Goal: Information Seeking & Learning: Learn about a topic

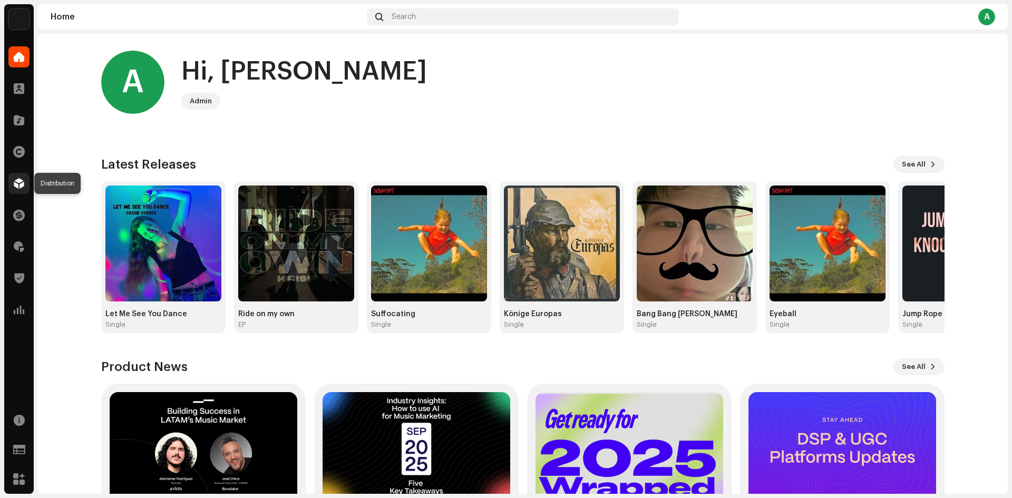
click at [15, 187] on span at bounding box center [19, 183] width 11 height 8
click at [919, 168] on span "See All" at bounding box center [913, 164] width 24 height 21
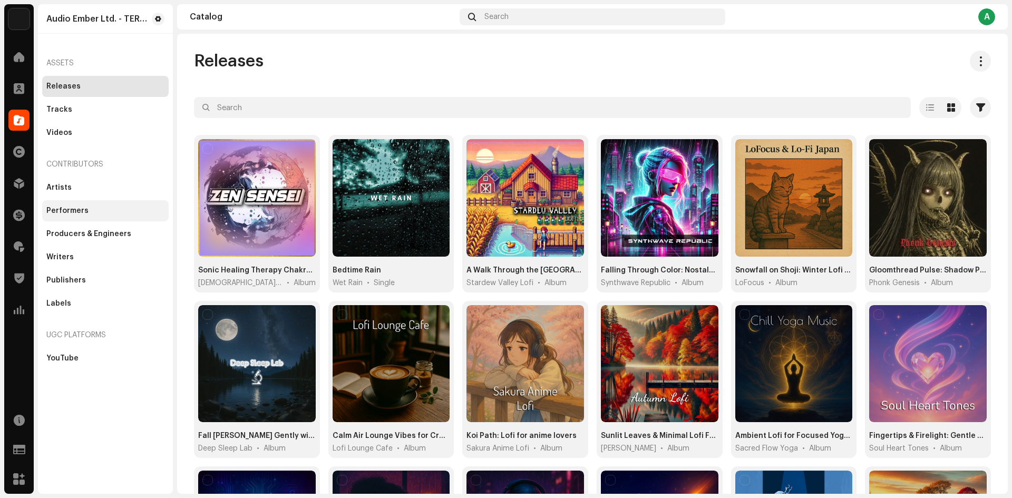
click at [83, 201] on div "Performers" at bounding box center [105, 210] width 126 height 21
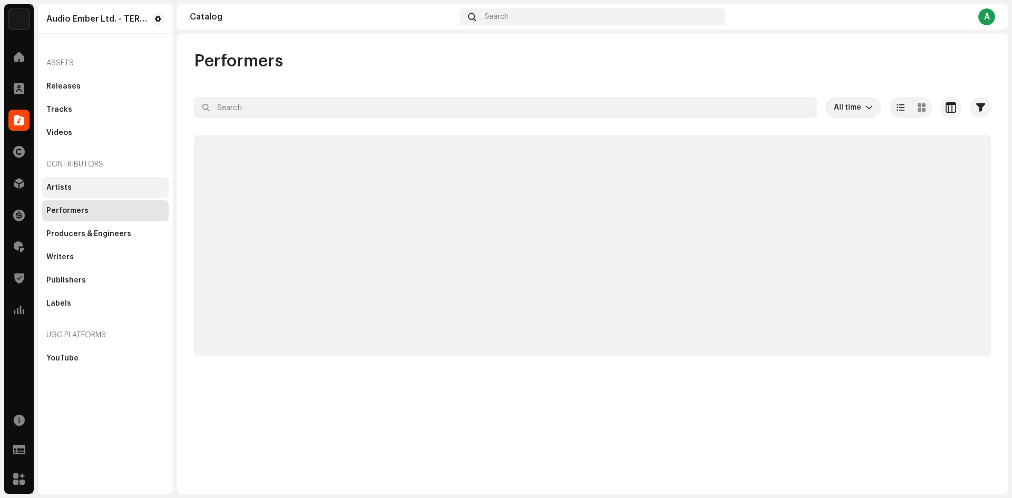
click at [79, 192] on div "Artists" at bounding box center [105, 187] width 126 height 21
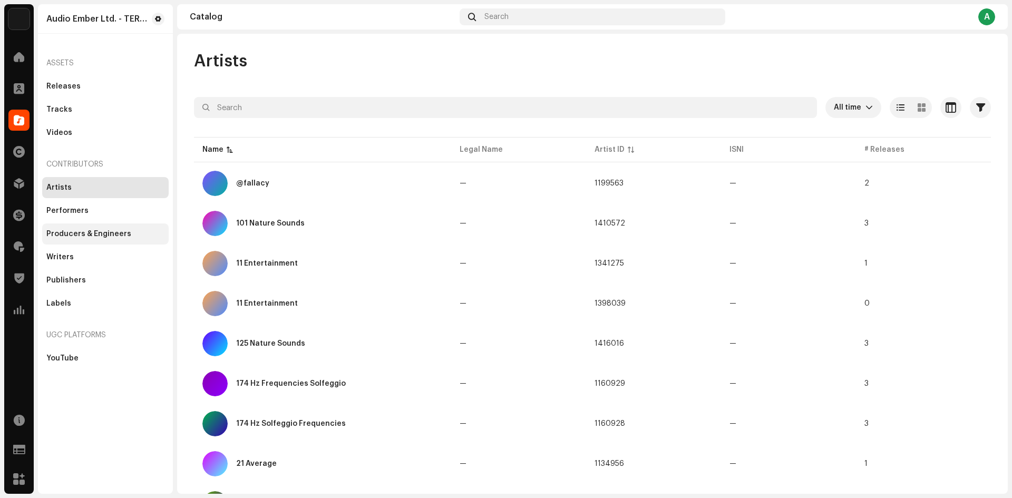
click at [94, 223] on div "Producers & Engineers" at bounding box center [105, 233] width 126 height 21
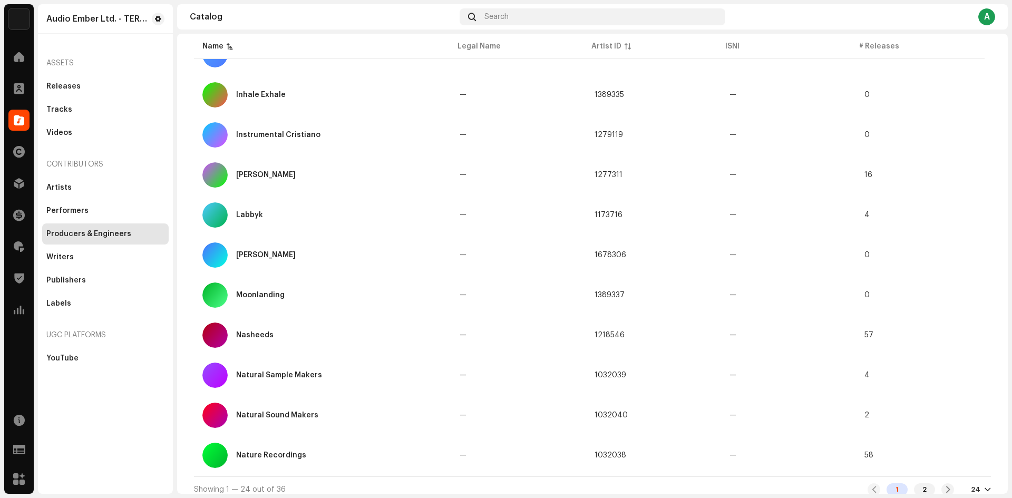
scroll to position [660, 0]
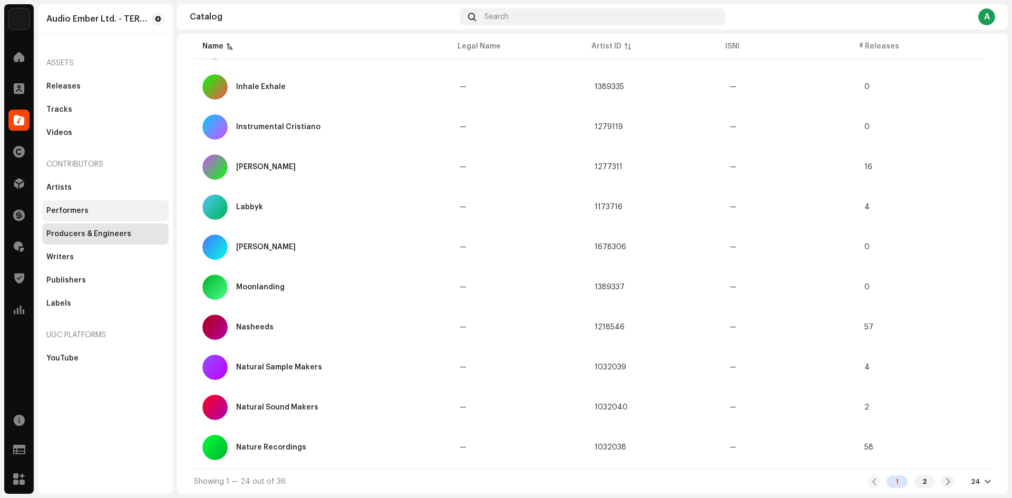
click at [125, 217] on div "Performers" at bounding box center [105, 210] width 126 height 21
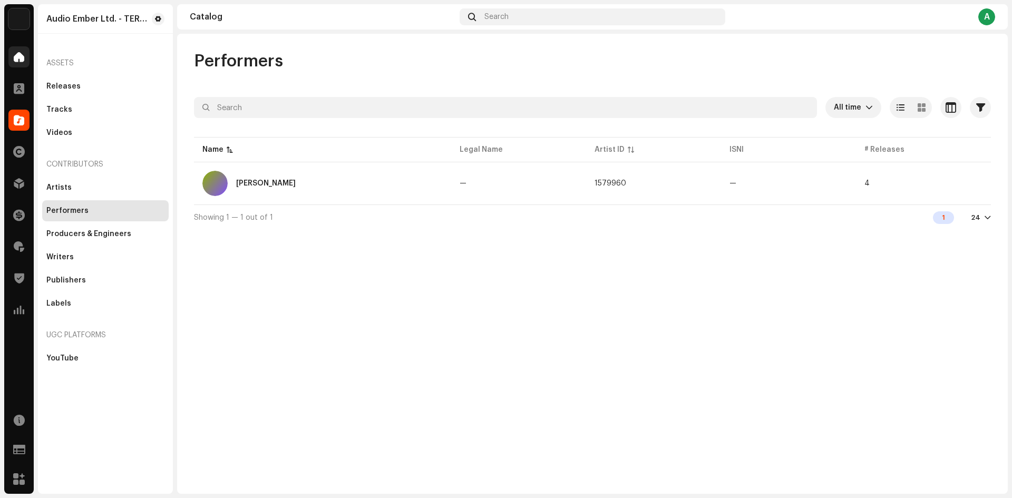
click at [15, 66] on div at bounding box center [18, 56] width 21 height 21
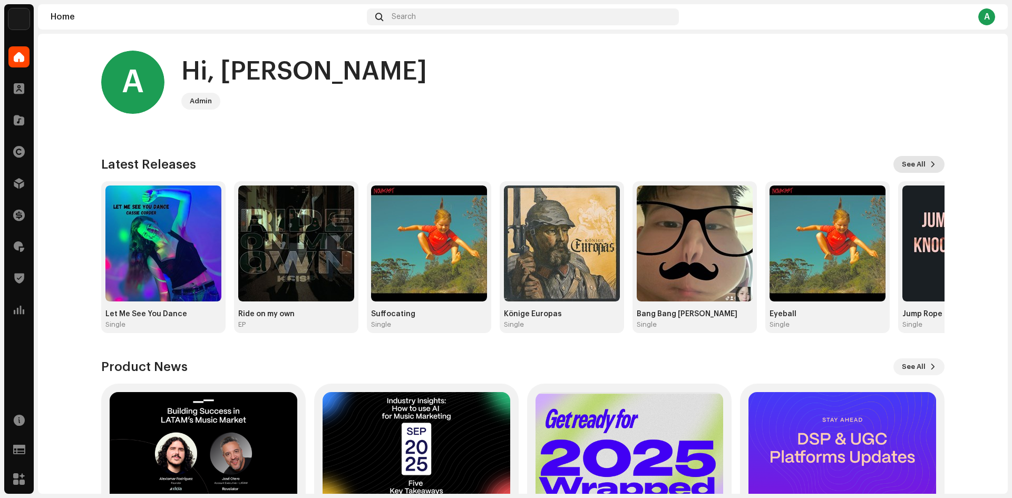
click at [922, 165] on span "See All" at bounding box center [913, 164] width 24 height 21
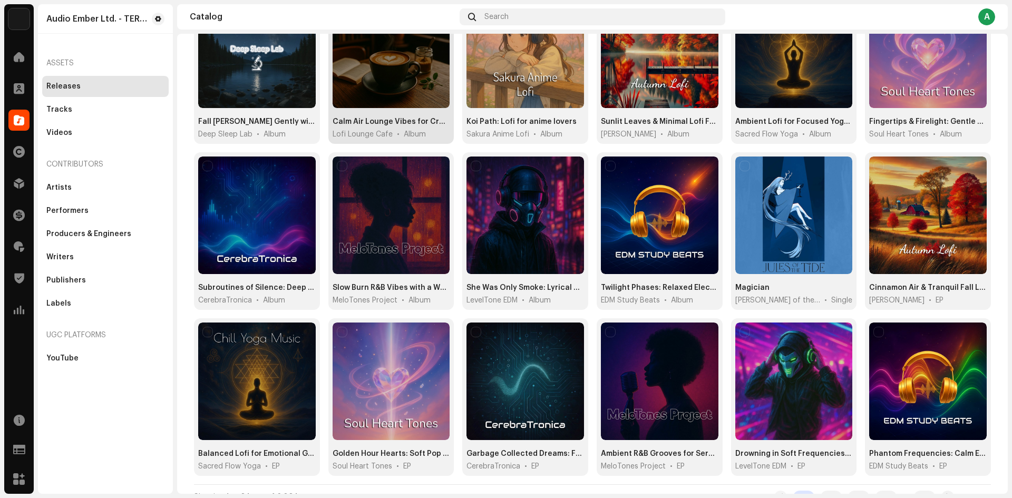
scroll to position [326, 0]
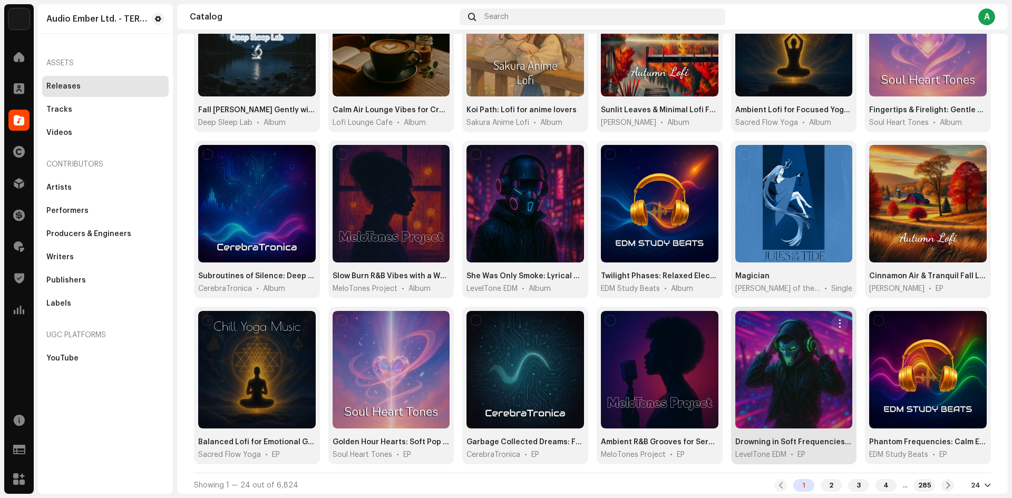
click at [763, 363] on div at bounding box center [793, 369] width 117 height 117
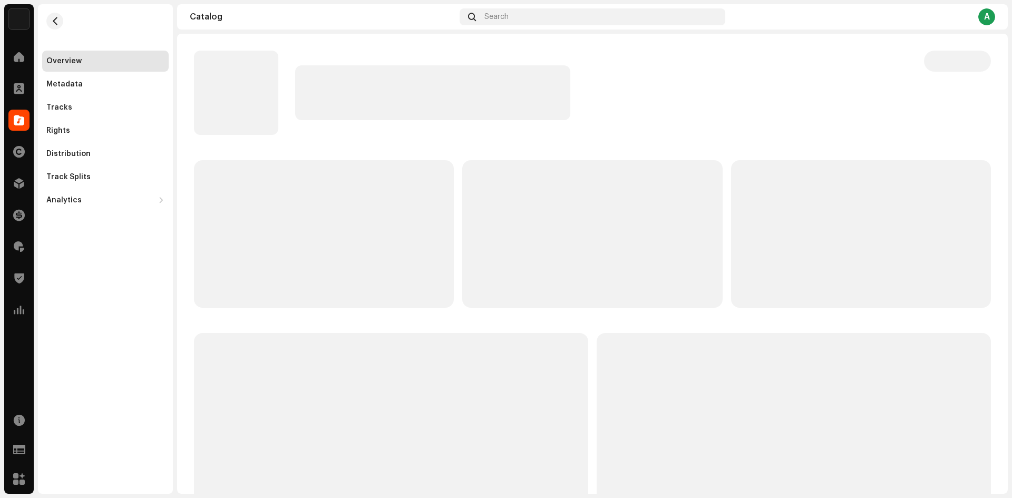
click at [17, 117] on span at bounding box center [19, 120] width 11 height 8
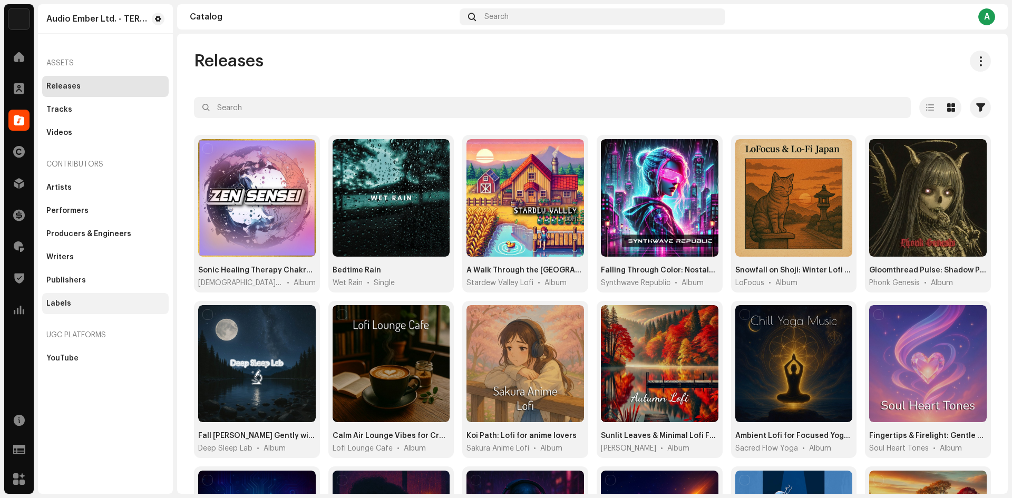
click at [87, 309] on div "Labels" at bounding box center [105, 303] width 126 height 21
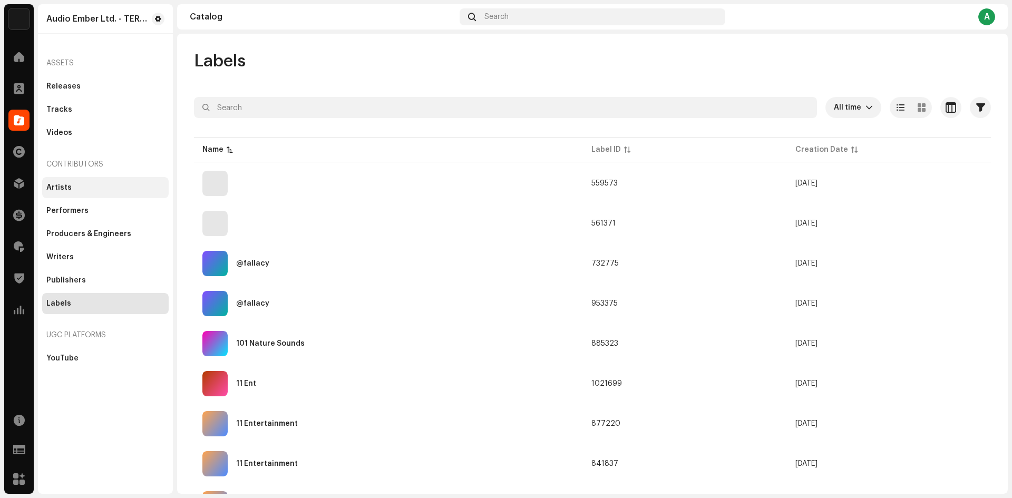
click at [76, 192] on div "Artists" at bounding box center [105, 187] width 126 height 21
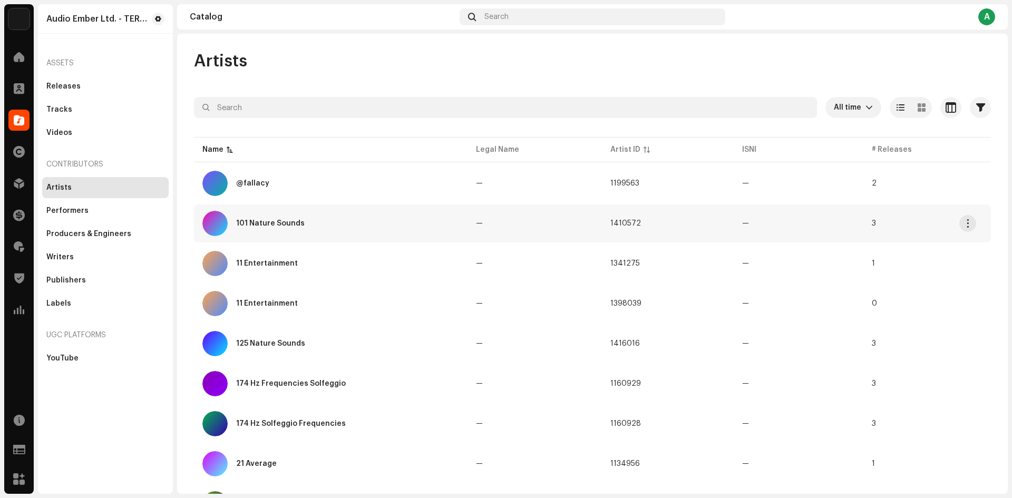
click at [328, 230] on div "101 Nature Sounds" at bounding box center [330, 223] width 257 height 25
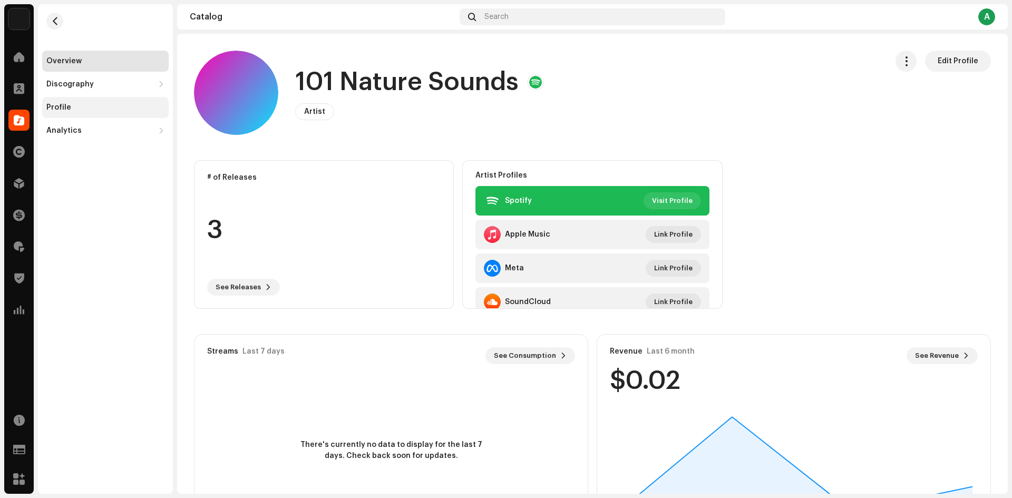
click at [76, 106] on div "Profile" at bounding box center [105, 107] width 118 height 8
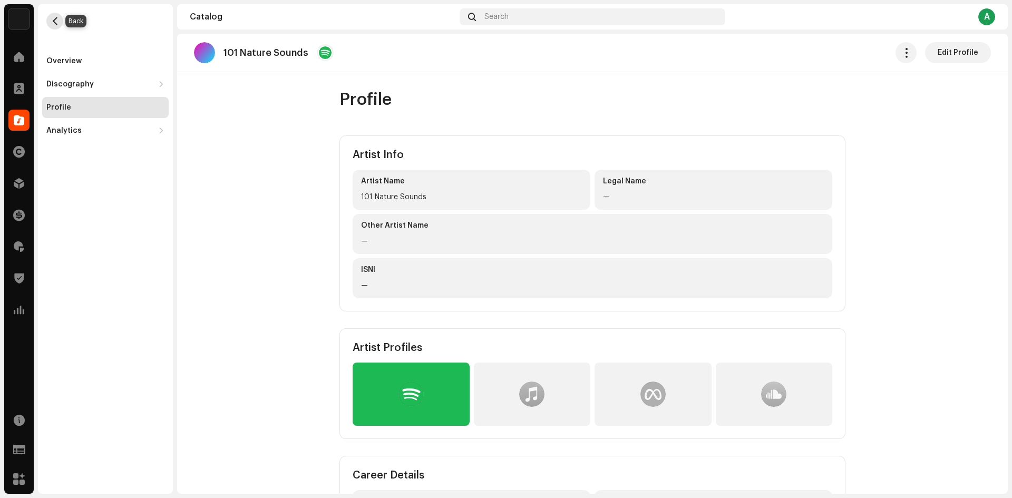
click at [55, 25] on span "button" at bounding box center [55, 21] width 8 height 8
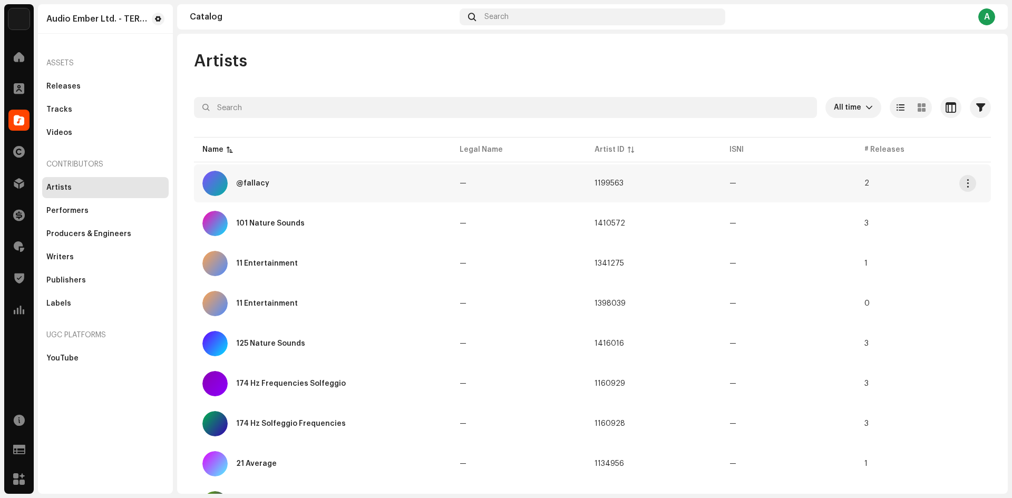
click at [337, 192] on div "@fallacy" at bounding box center [322, 183] width 240 height 25
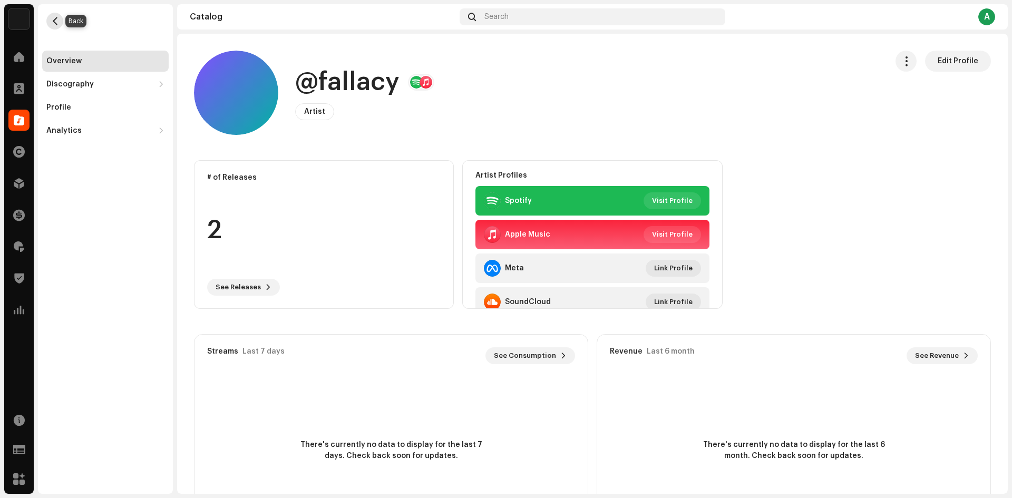
click at [55, 20] on span "button" at bounding box center [55, 21] width 8 height 8
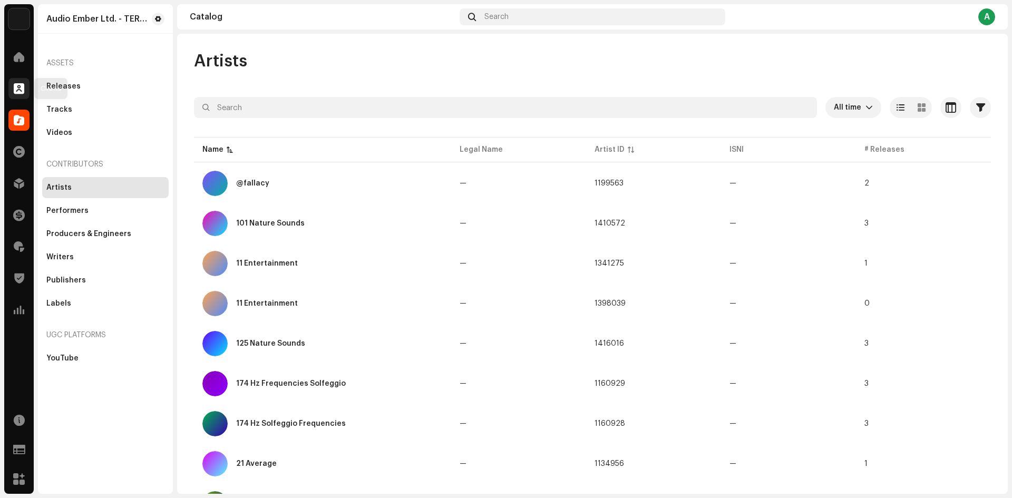
click at [21, 91] on span at bounding box center [19, 88] width 11 height 8
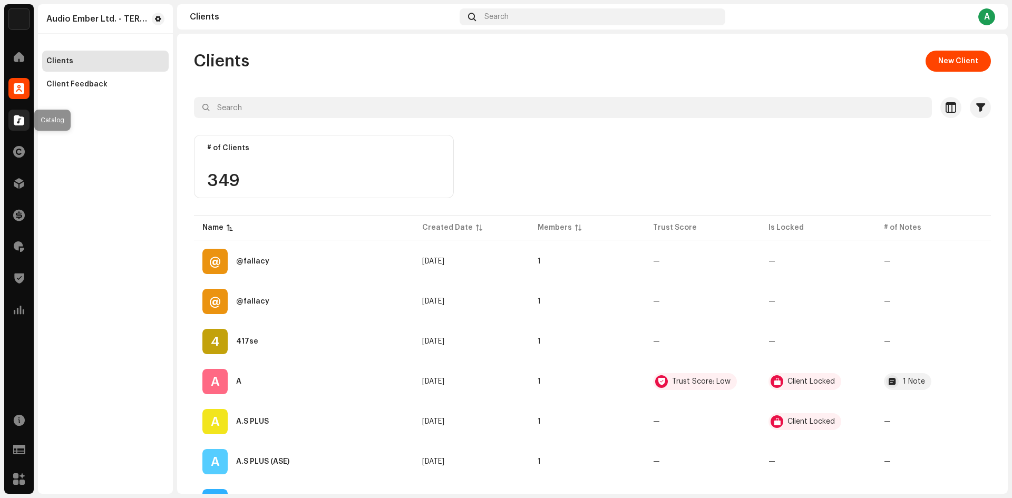
click at [18, 124] on span at bounding box center [19, 120] width 11 height 8
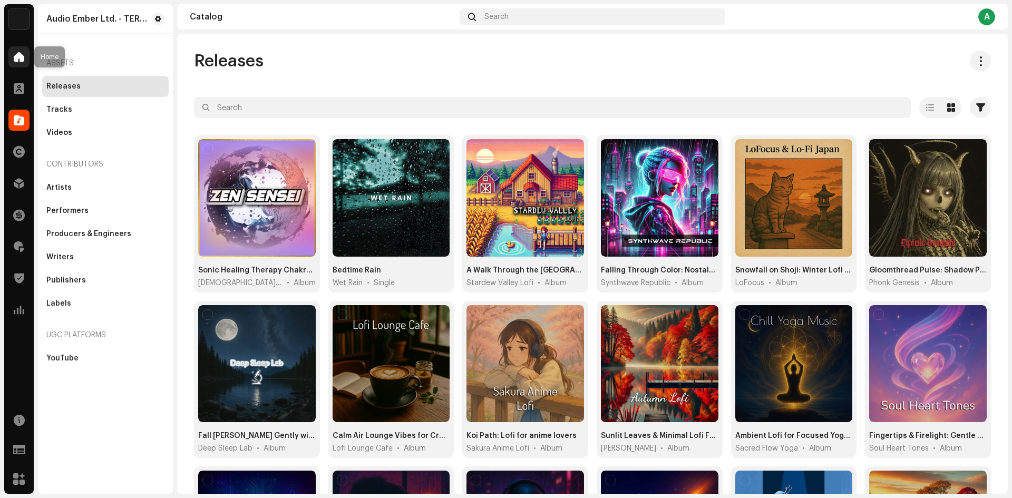
click at [23, 56] on span at bounding box center [19, 57] width 11 height 8
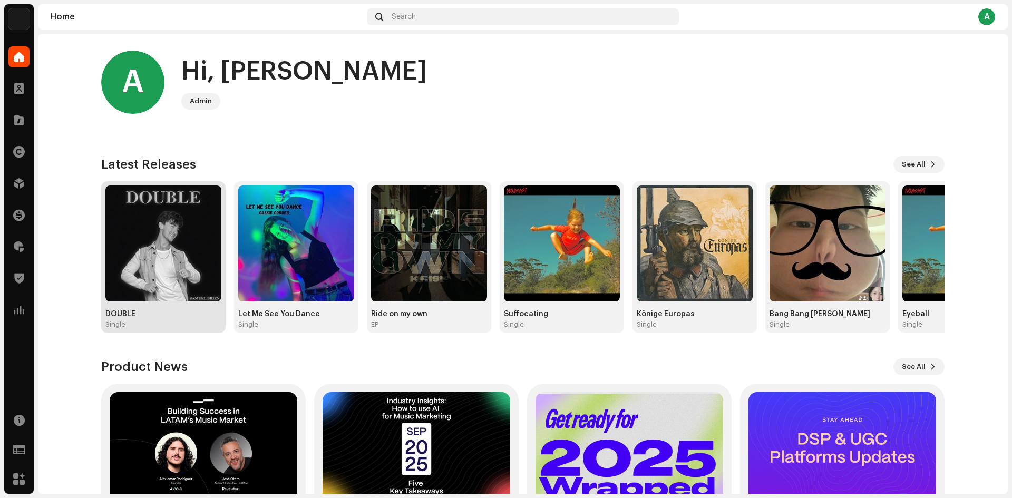
click at [147, 225] on img at bounding box center [163, 243] width 116 height 116
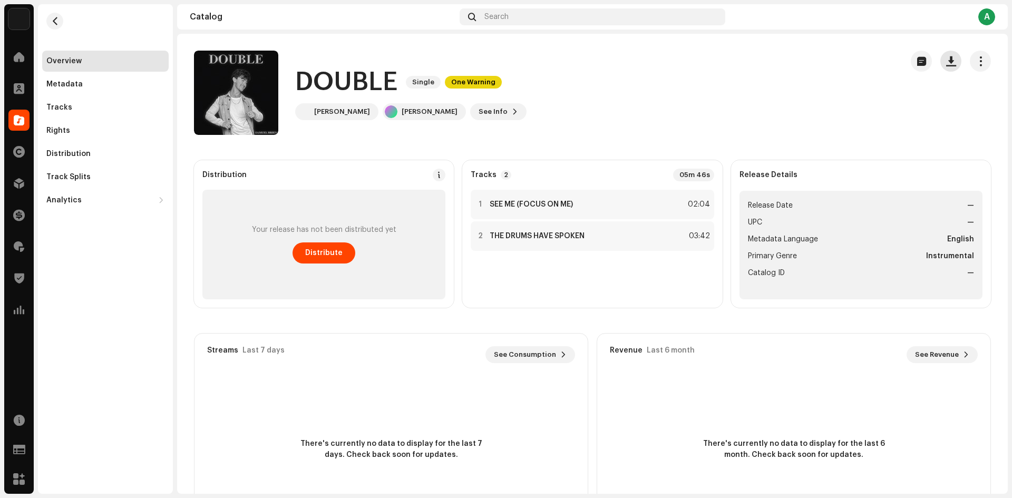
click at [950, 60] on button "button" at bounding box center [950, 61] width 21 height 21
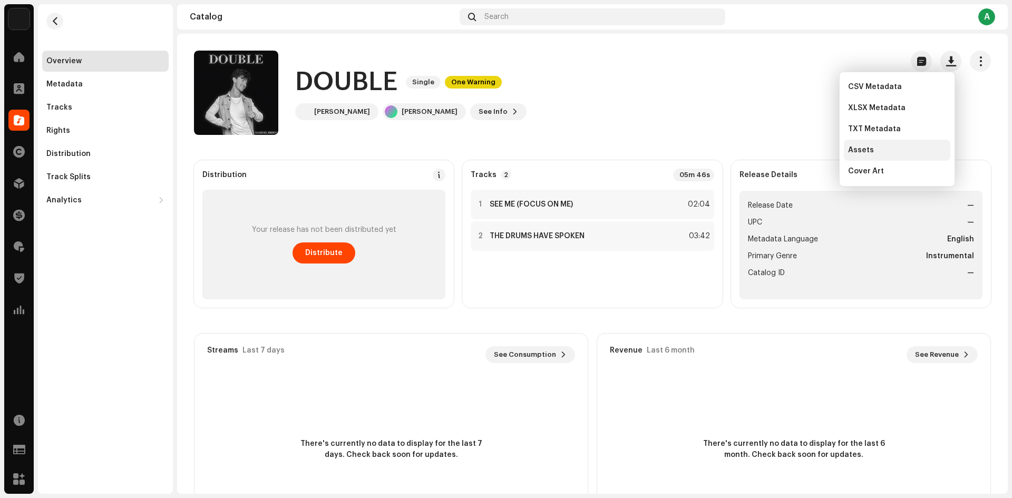
click at [896, 150] on div "Assets" at bounding box center [897, 150] width 98 height 8
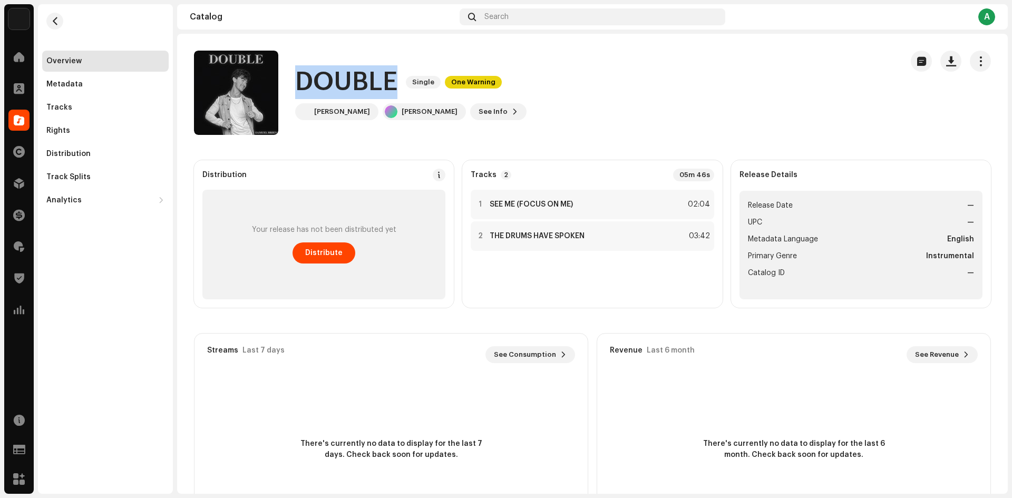
drag, startPoint x: 292, startPoint y: 82, endPoint x: 390, endPoint y: 89, distance: 97.7
click at [390, 89] on div "DOUBLE Single One Warning Samuel Brien Samuel Brien See Info" at bounding box center [544, 93] width 700 height 84
copy h1 "DOUBLE"
click at [478, 114] on span "See Info" at bounding box center [492, 111] width 29 height 21
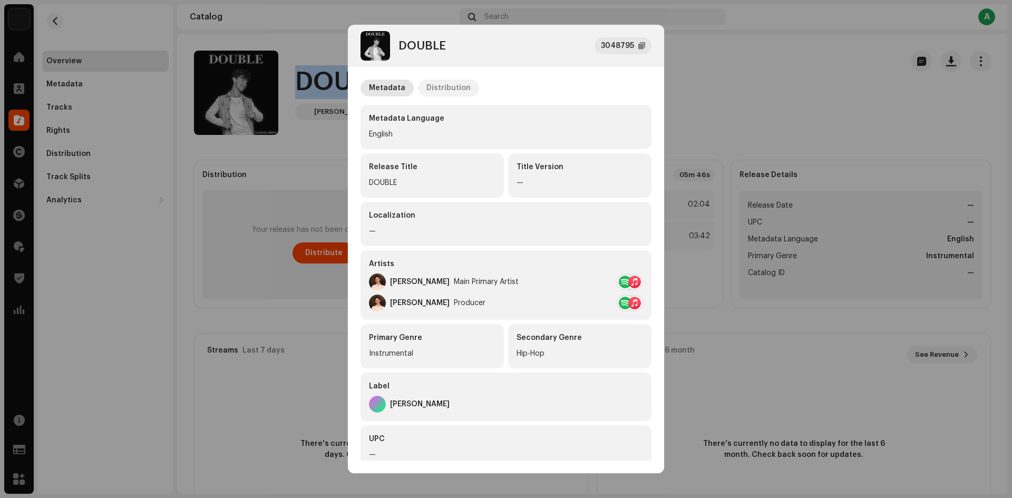
click at [446, 96] on div "Distribution" at bounding box center [448, 88] width 44 height 17
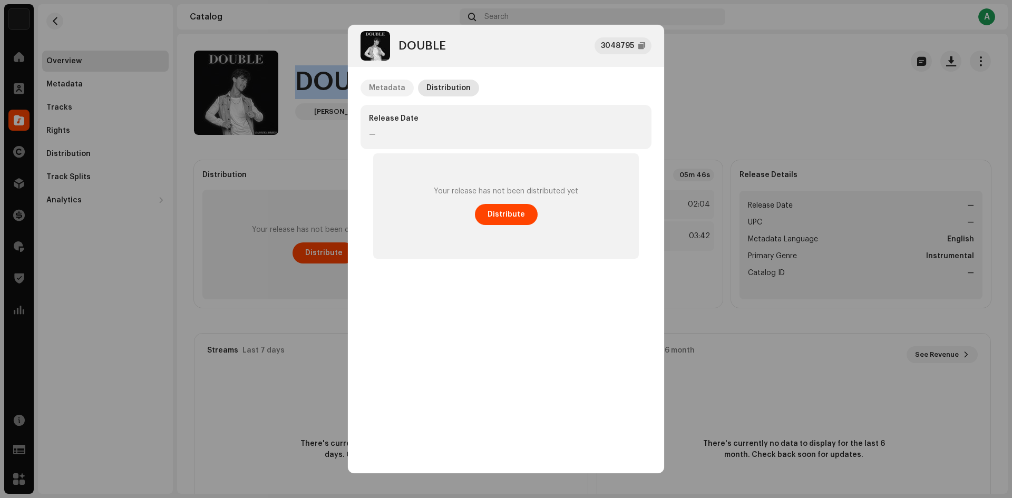
click at [381, 82] on div "Metadata" at bounding box center [387, 88] width 36 height 17
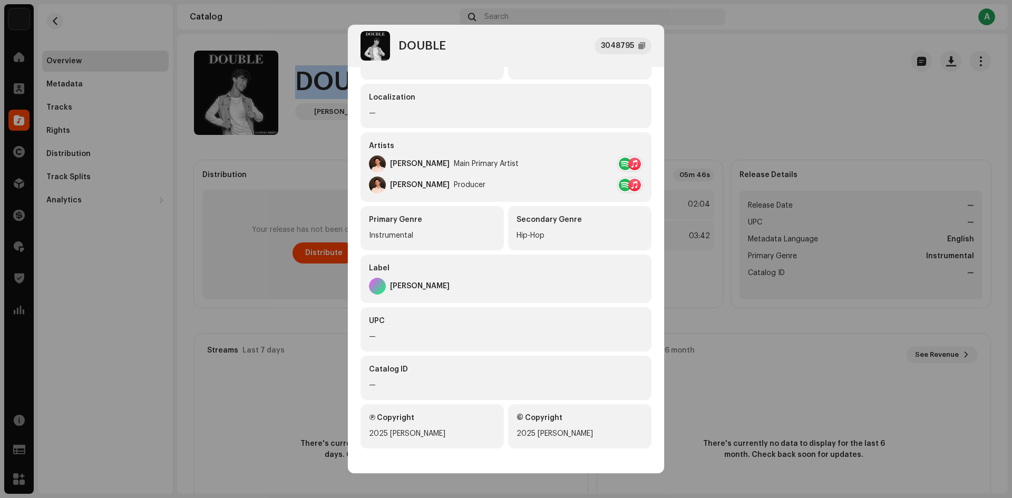
scroll to position [119, 0]
click at [426, 44] on div "DOUBLE" at bounding box center [421, 46] width 47 height 13
copy div "DOUBLE"
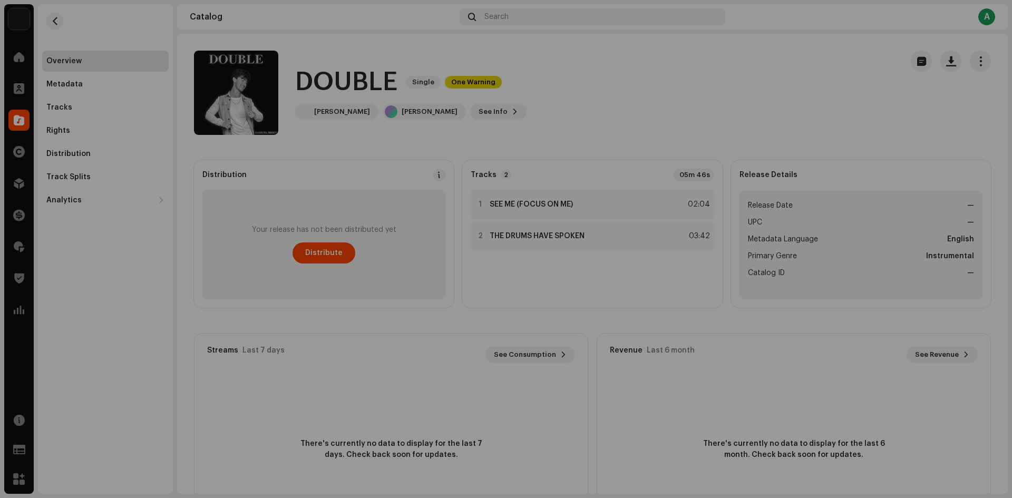
click at [308, 82] on div "DOUBLE 3048795 Metadata Distribution Metadata Language English Release Title DO…" at bounding box center [506, 249] width 1012 height 498
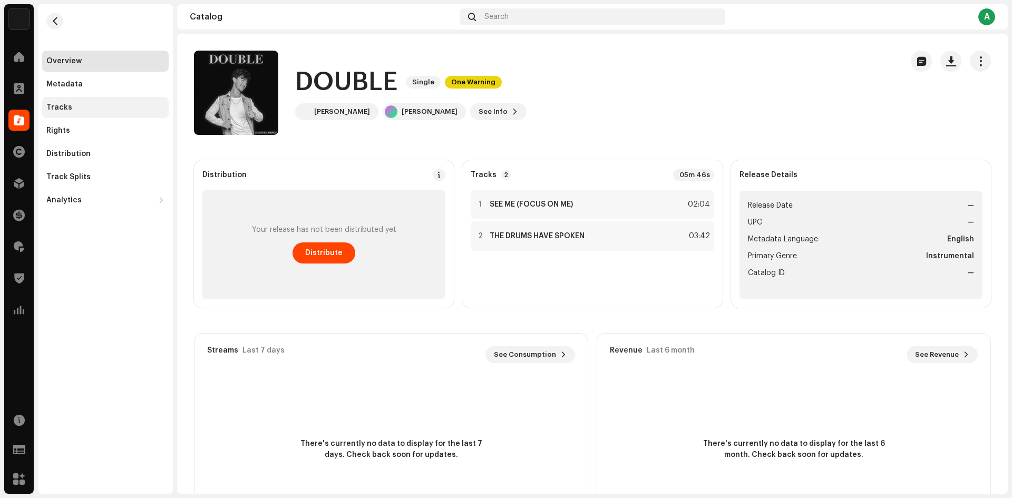
click at [69, 105] on div "Tracks" at bounding box center [59, 107] width 26 height 8
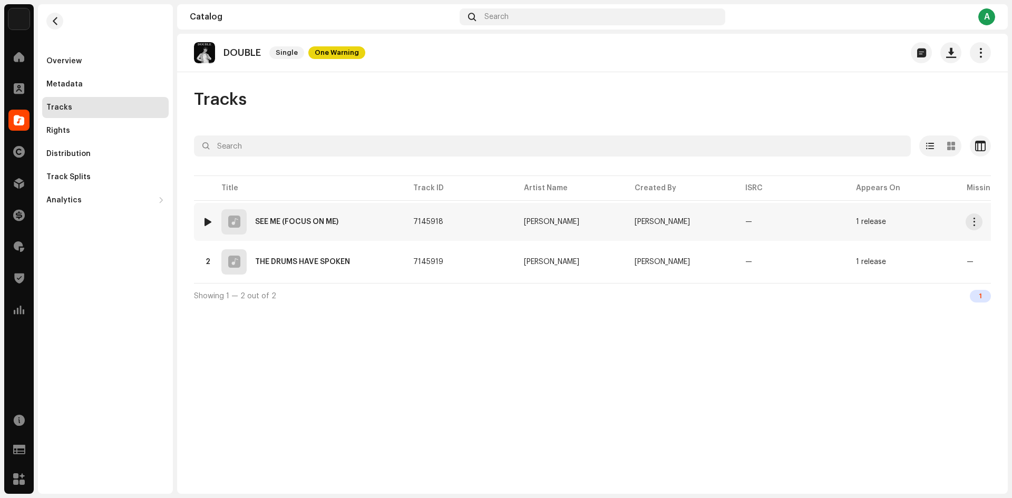
click at [368, 225] on div "1 SEE ME (FOCUS ON ME)" at bounding box center [299, 221] width 194 height 25
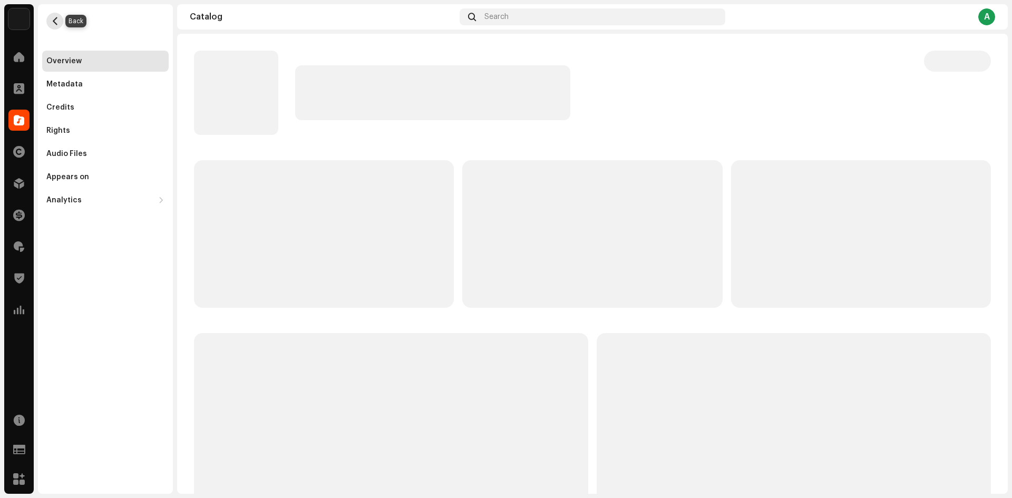
click at [54, 22] on span "button" at bounding box center [55, 21] width 8 height 8
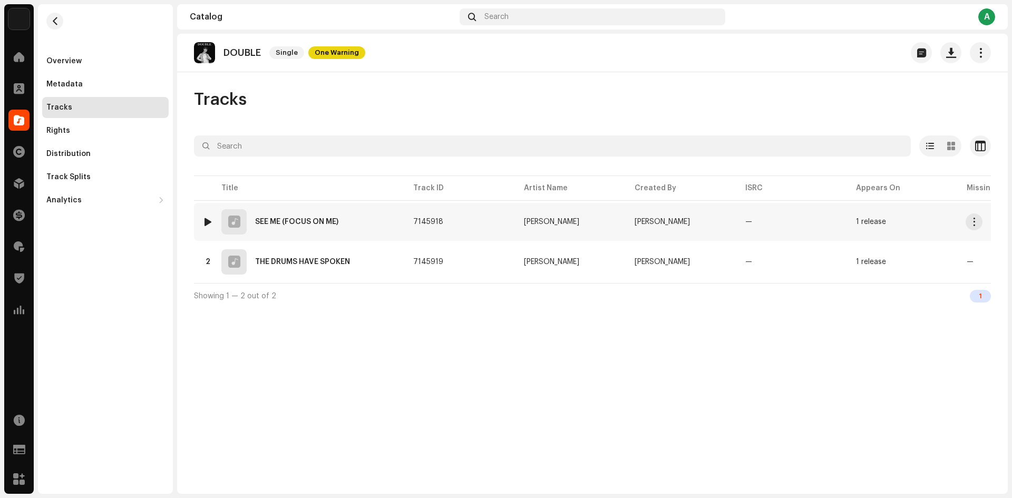
click at [342, 220] on div "1 SEE ME (FOCUS ON ME)" at bounding box center [299, 221] width 194 height 25
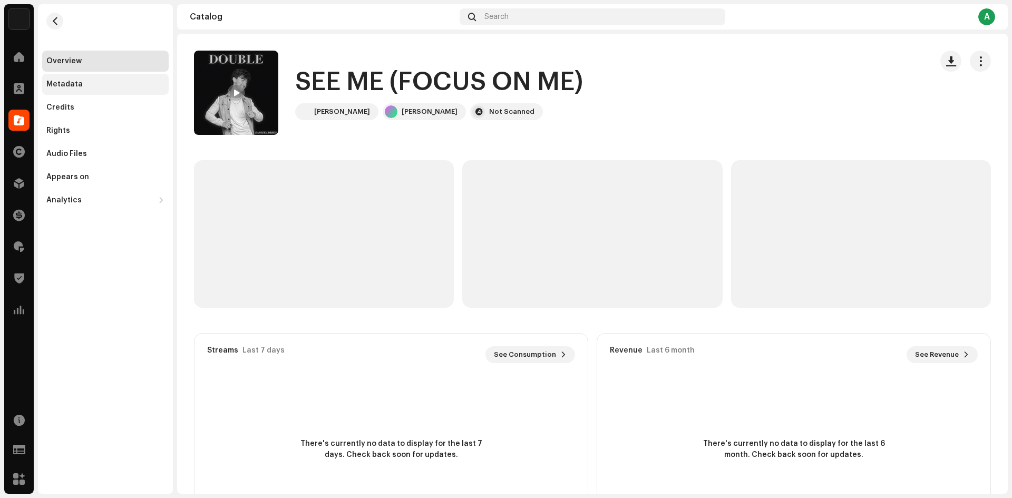
click at [101, 86] on div "Metadata" at bounding box center [105, 84] width 118 height 8
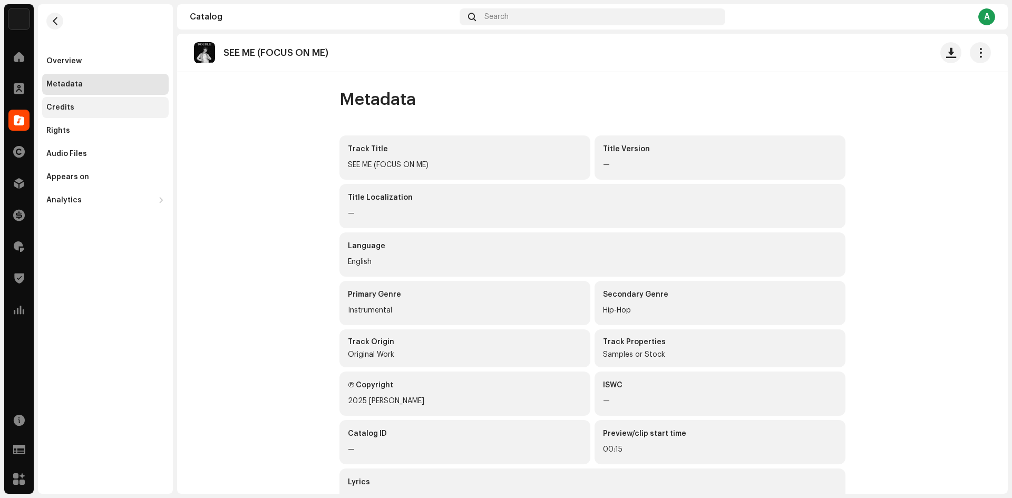
click at [108, 109] on div "Credits" at bounding box center [105, 107] width 118 height 8
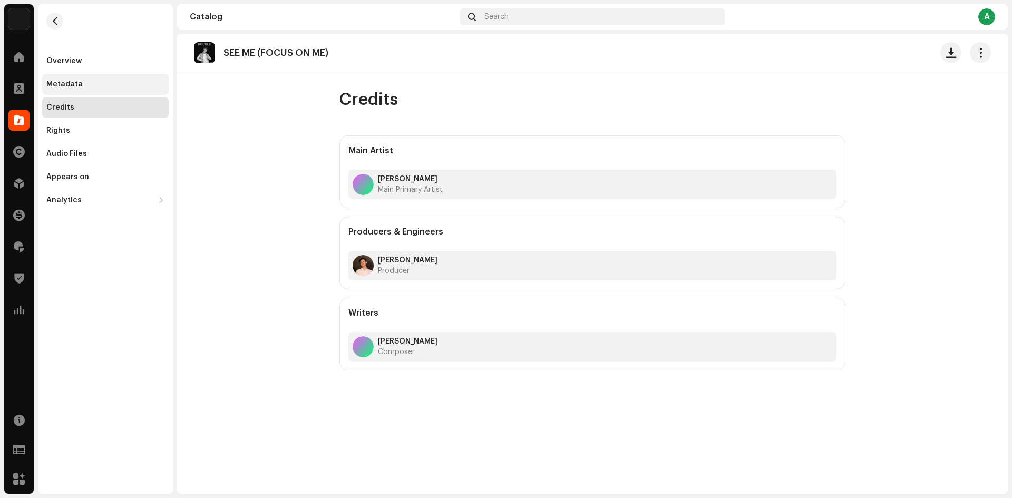
click at [84, 89] on div "Metadata" at bounding box center [105, 84] width 126 height 21
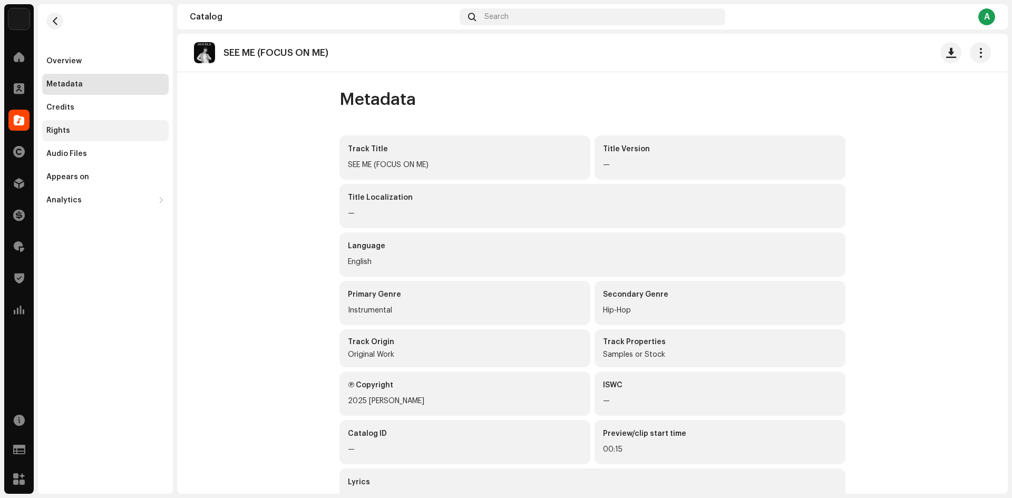
click at [100, 122] on div "Rights" at bounding box center [105, 130] width 126 height 21
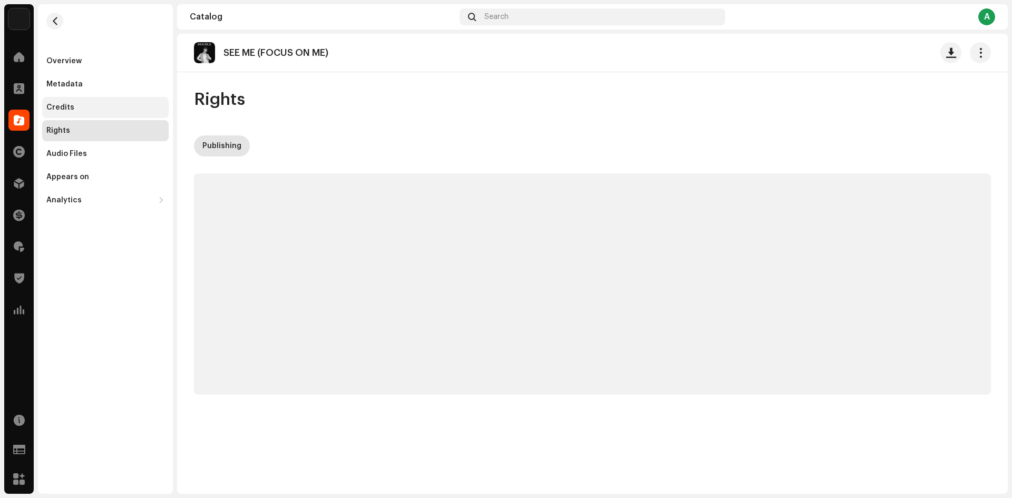
click at [93, 103] on div "Credits" at bounding box center [105, 107] width 118 height 8
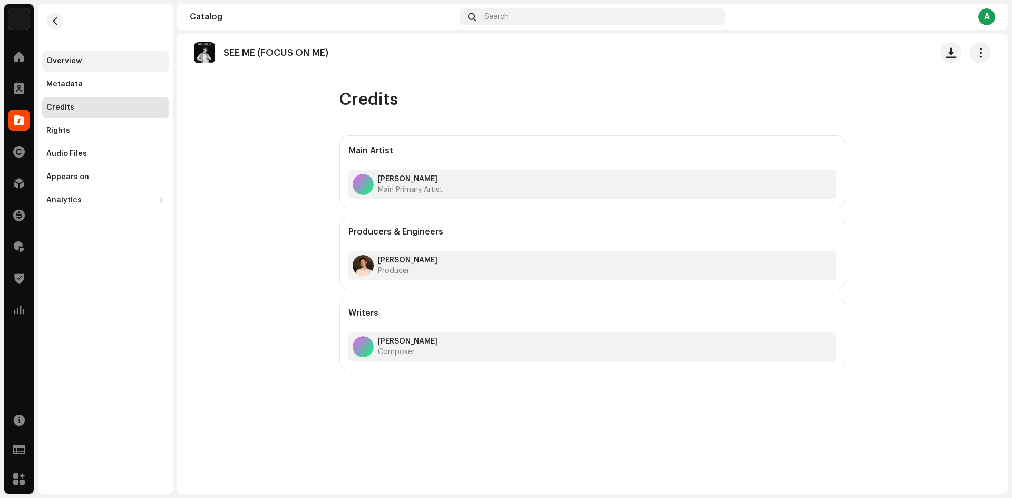
click at [82, 69] on div "Overview" at bounding box center [105, 61] width 126 height 21
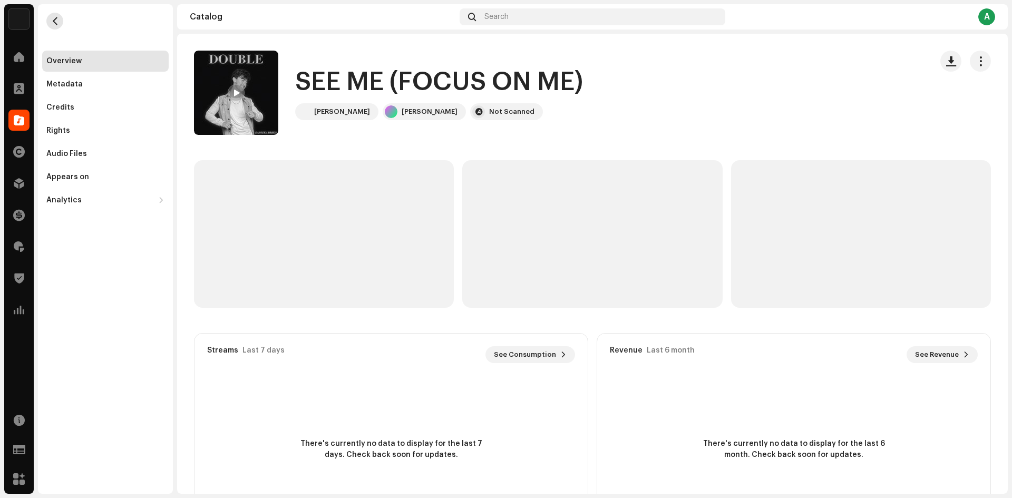
click at [56, 25] on span "button" at bounding box center [55, 21] width 8 height 8
